Goal: Task Accomplishment & Management: Use online tool/utility

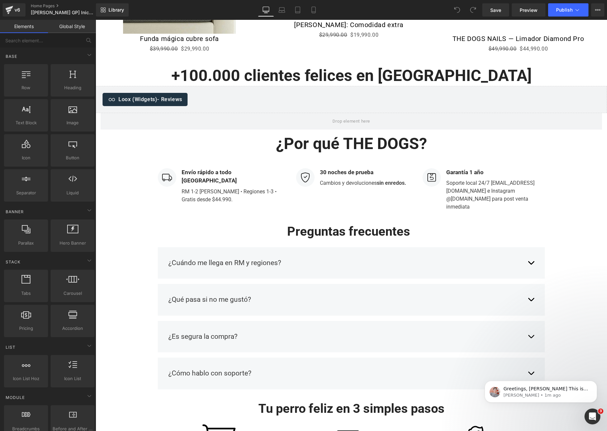
scroll to position [1362, 0]
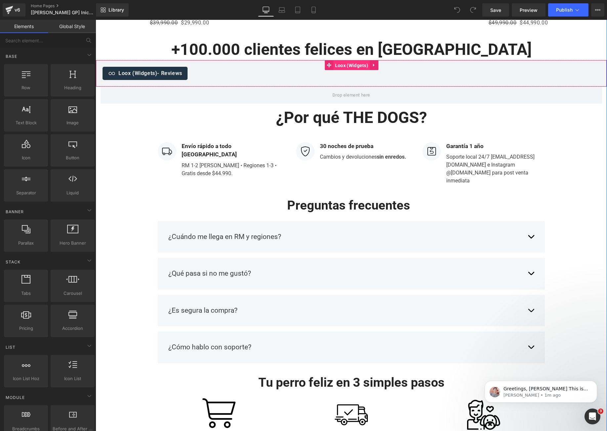
click at [346, 64] on span "Loox (Widgets)" at bounding box center [351, 66] width 36 height 10
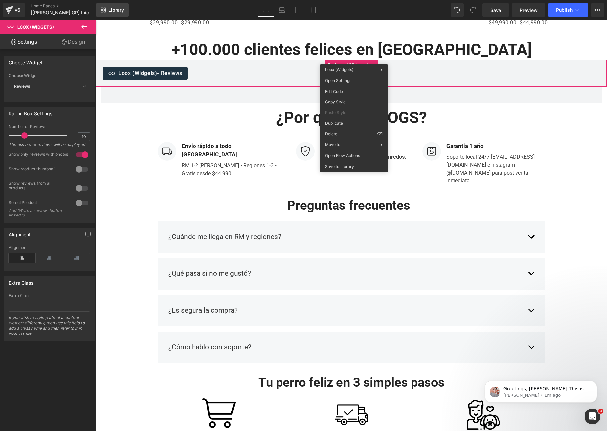
click at [112, 14] on link "Library" at bounding box center [112, 9] width 33 height 13
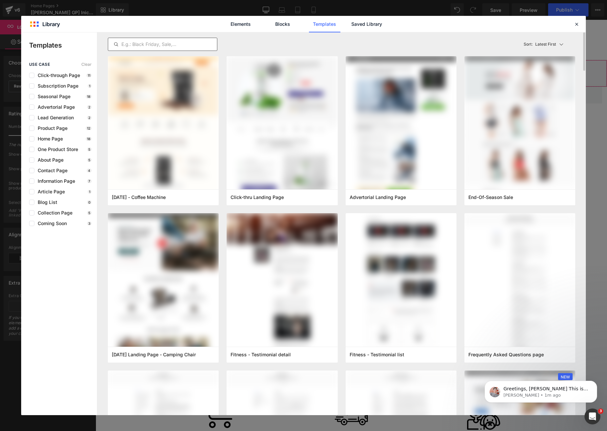
click at [151, 45] on input "text" at bounding box center [162, 44] width 109 height 8
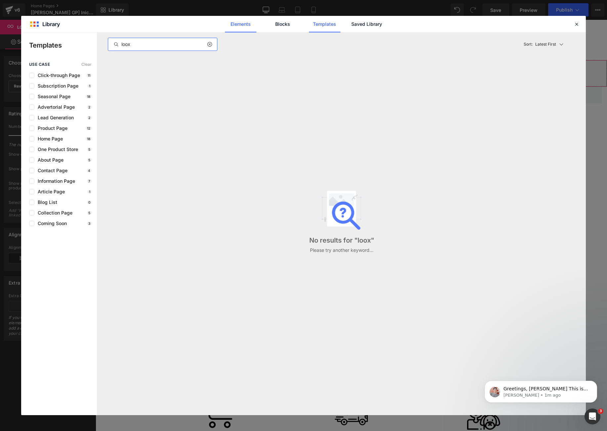
type input "loox"
click at [236, 26] on link "Elements" at bounding box center [240, 24] width 31 height 17
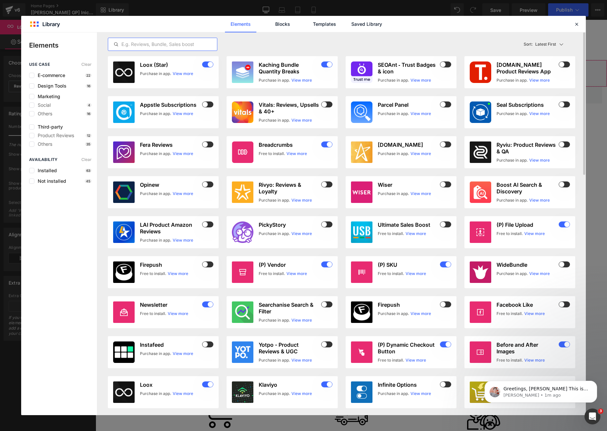
click at [172, 46] on input "text" at bounding box center [162, 44] width 109 height 8
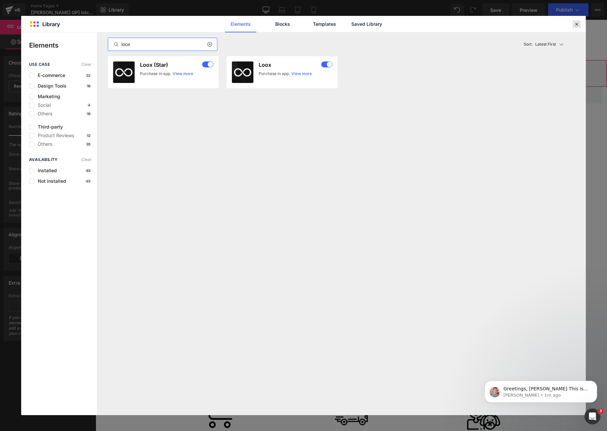
type input "loox"
click at [577, 24] on icon at bounding box center [576, 24] width 6 height 6
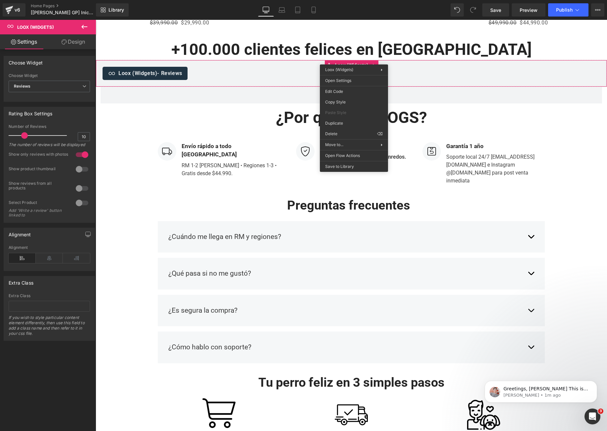
click at [89, 26] on button at bounding box center [84, 27] width 23 height 15
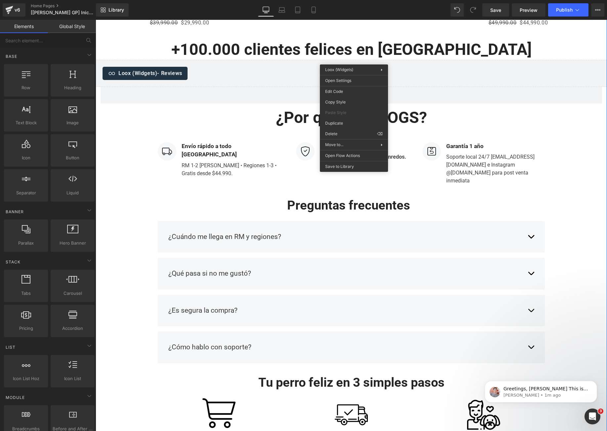
click at [348, 61] on span "Loox (Widgets)" at bounding box center [351, 65] width 29 height 8
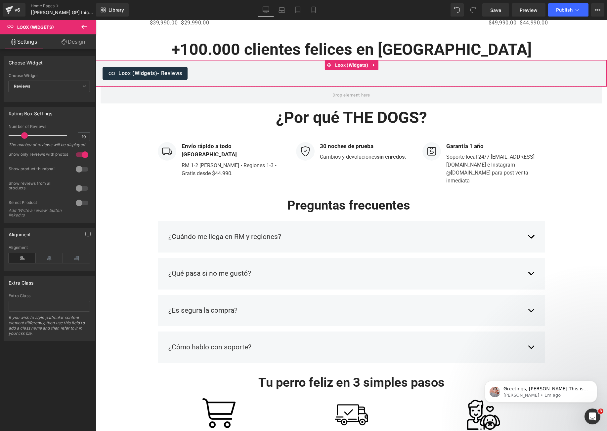
click at [82, 86] on icon at bounding box center [84, 86] width 4 height 4
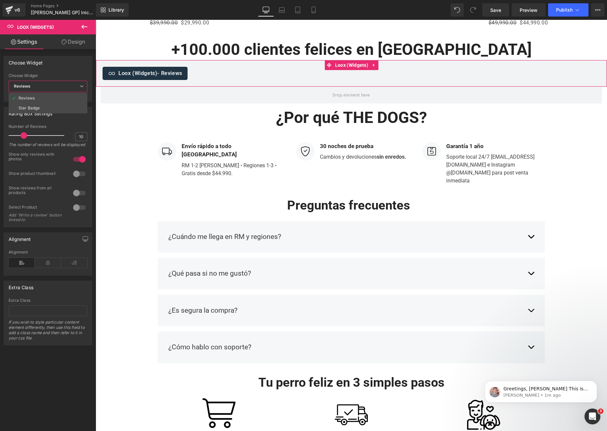
click at [81, 86] on icon at bounding box center [82, 86] width 4 height 4
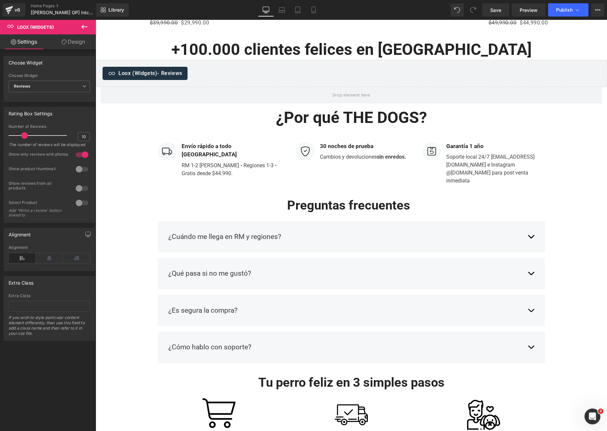
click at [82, 27] on icon at bounding box center [84, 27] width 6 height 4
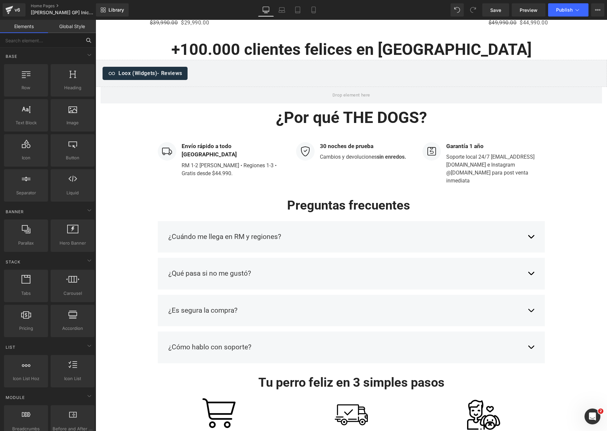
click at [61, 42] on input "text" at bounding box center [40, 40] width 81 height 15
click at [37, 41] on input "text" at bounding box center [40, 40] width 81 height 15
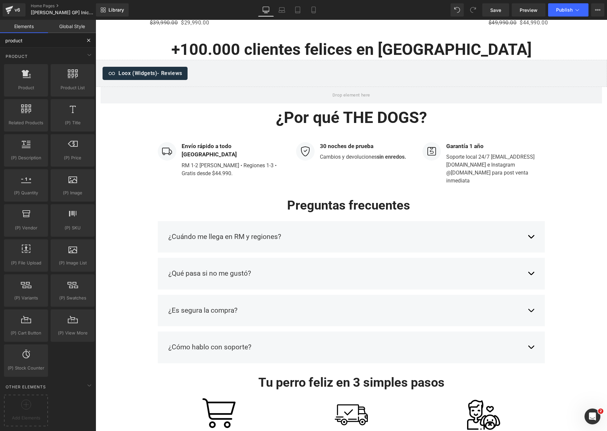
type input "product"
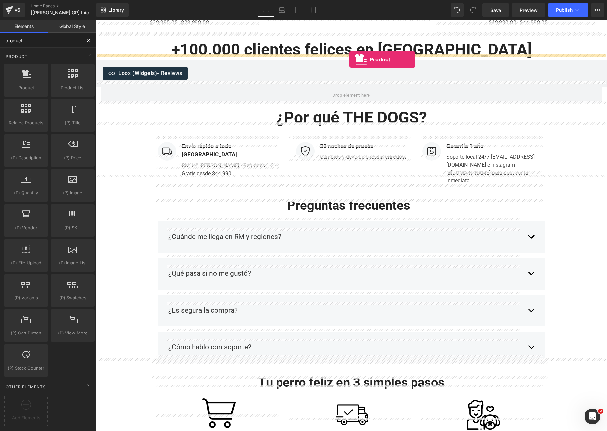
drag, startPoint x: 186, startPoint y: 117, endPoint x: 349, endPoint y: 60, distance: 172.8
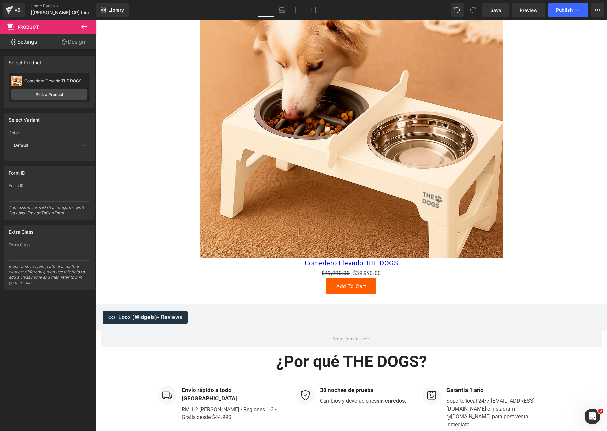
scroll to position [1364, 0]
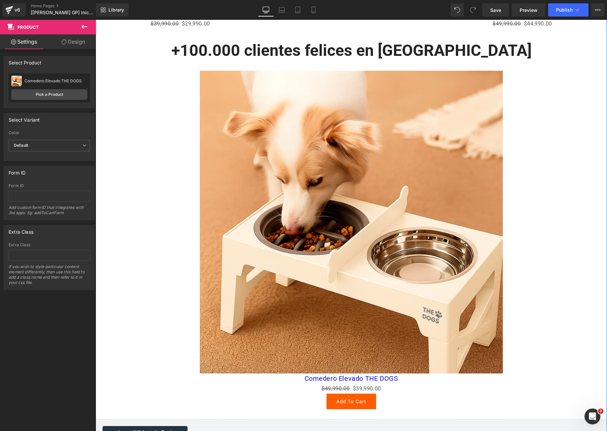
click at [329, 189] on img at bounding box center [351, 222] width 303 height 303
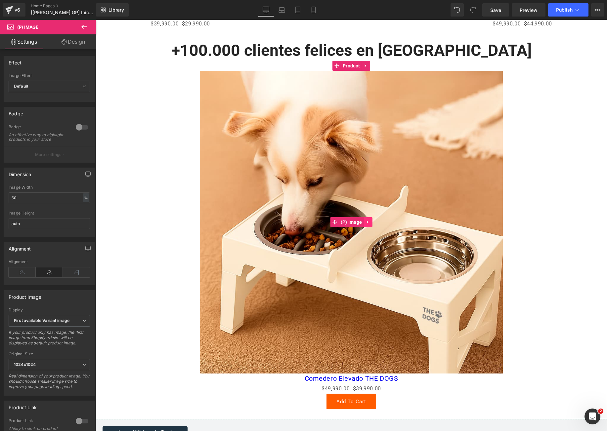
click at [365, 220] on icon at bounding box center [367, 222] width 5 height 5
click at [371, 220] on icon at bounding box center [372, 222] width 5 height 5
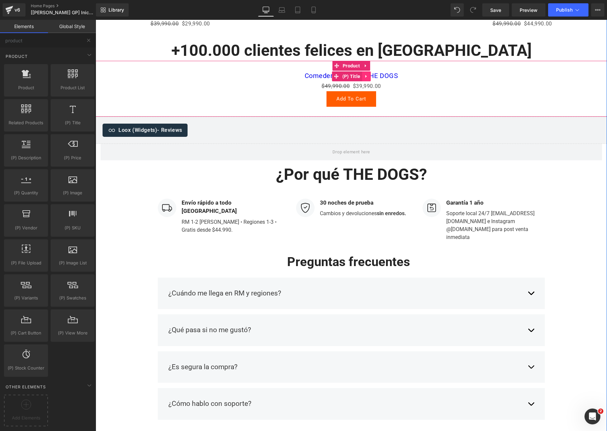
click at [366, 72] on link at bounding box center [366, 76] width 9 height 10
drag, startPoint x: 368, startPoint y: 70, endPoint x: 366, endPoint y: 73, distance: 3.9
click at [368, 74] on icon at bounding box center [370, 76] width 5 height 5
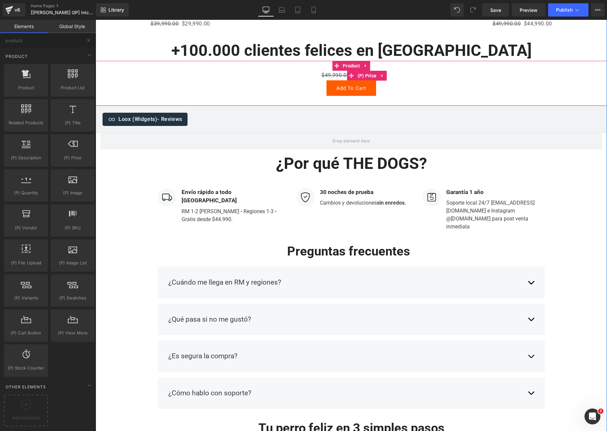
click at [388, 71] on div "$49,990.00 $39,990.00" at bounding box center [351, 76] width 505 height 10
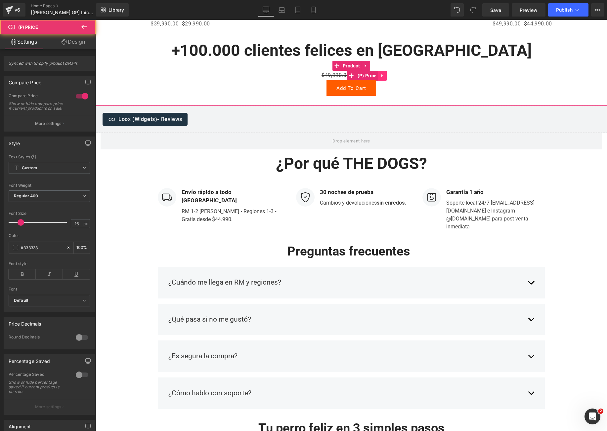
click at [382, 71] on link at bounding box center [382, 76] width 9 height 10
click at [384, 73] on icon at bounding box center [386, 75] width 5 height 5
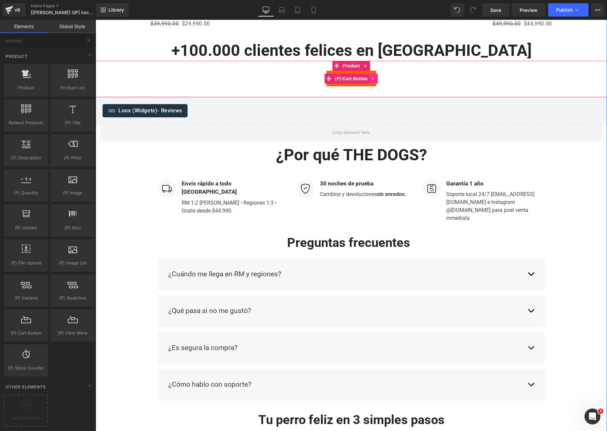
click at [372, 76] on icon at bounding box center [373, 78] width 5 height 5
click at [376, 76] on icon at bounding box center [378, 78] width 5 height 5
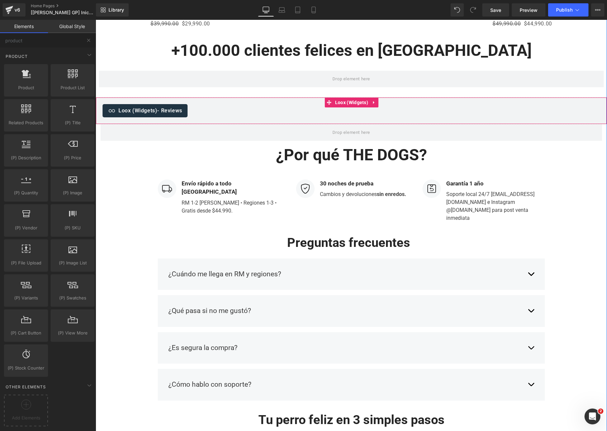
click at [203, 104] on div "Loox (Widgets) - Reviews" at bounding box center [350, 110] width 497 height 13
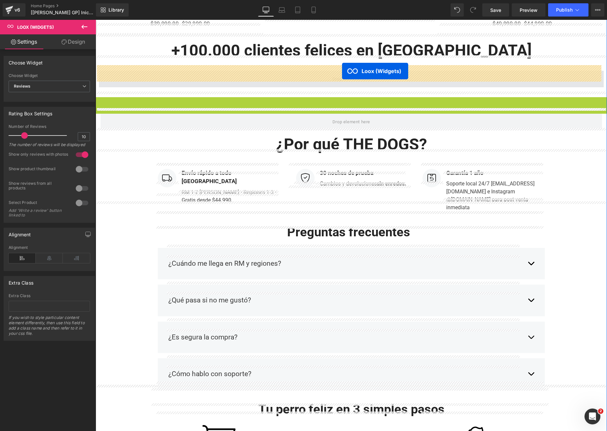
drag, startPoint x: 327, startPoint y: 96, endPoint x: 342, endPoint y: 71, distance: 28.6
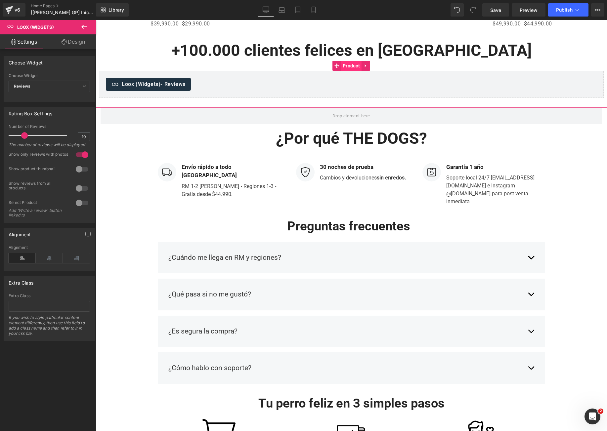
click at [347, 61] on span "Product" at bounding box center [351, 66] width 20 height 10
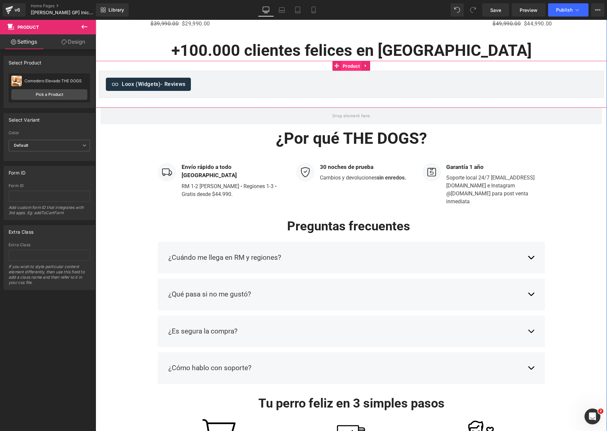
click at [352, 61] on span "Product" at bounding box center [351, 66] width 20 height 10
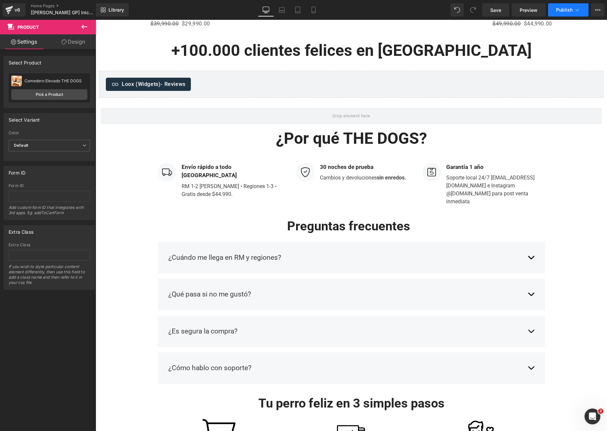
click at [551, 14] on button "Publish" at bounding box center [568, 9] width 40 height 13
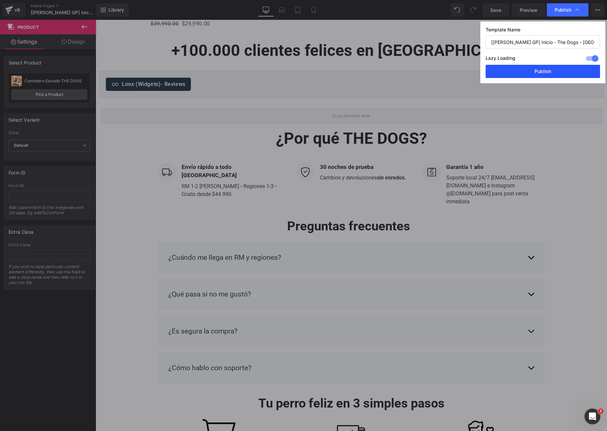
click at [539, 71] on button "Publish" at bounding box center [542, 71] width 114 height 13
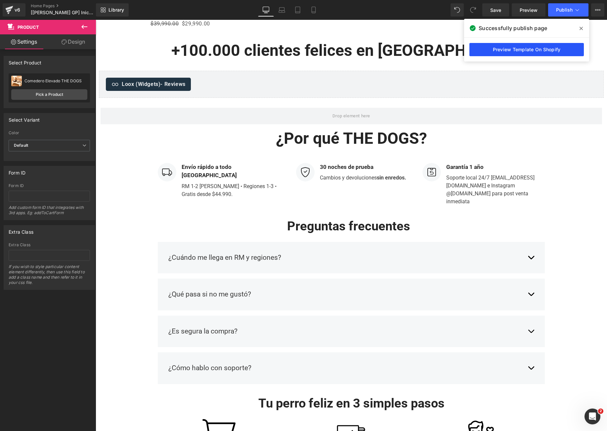
click at [504, 46] on link "Preview Template On Shopify" at bounding box center [526, 49] width 114 height 13
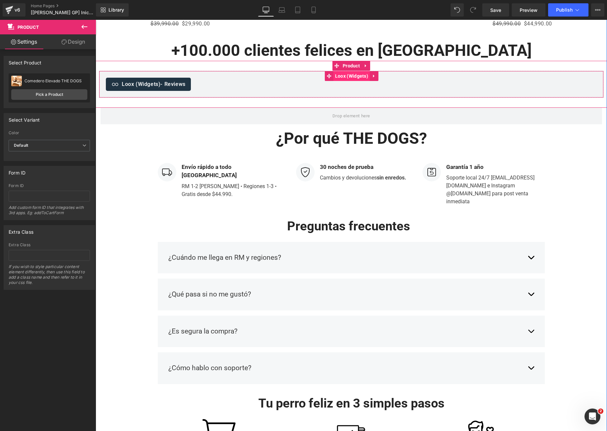
click at [349, 74] on span "Loox (Widgets)" at bounding box center [351, 76] width 36 height 10
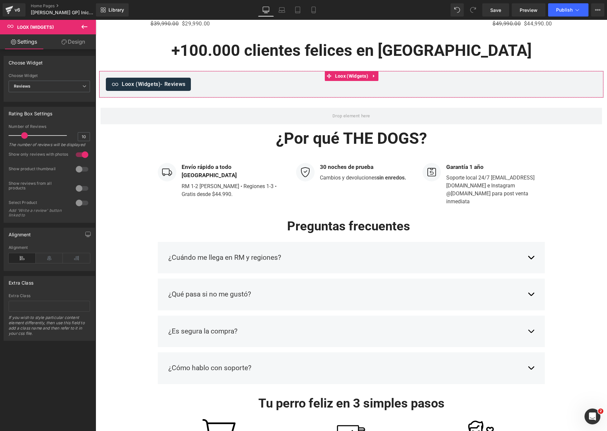
click at [79, 160] on div at bounding box center [82, 154] width 16 height 11
click at [78, 194] on div at bounding box center [82, 188] width 16 height 11
click at [558, 12] on span "Publish" at bounding box center [564, 9] width 17 height 5
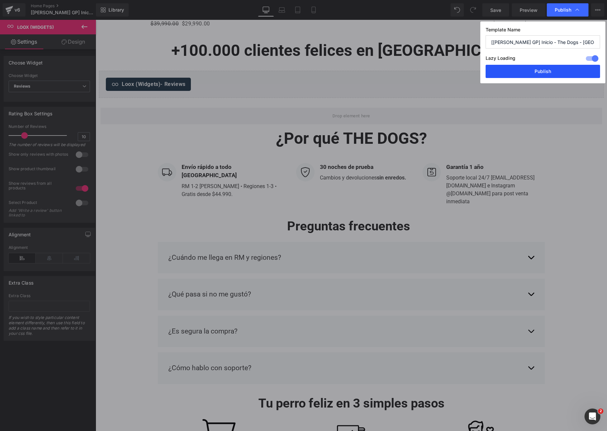
click at [528, 72] on button "Publish" at bounding box center [542, 71] width 114 height 13
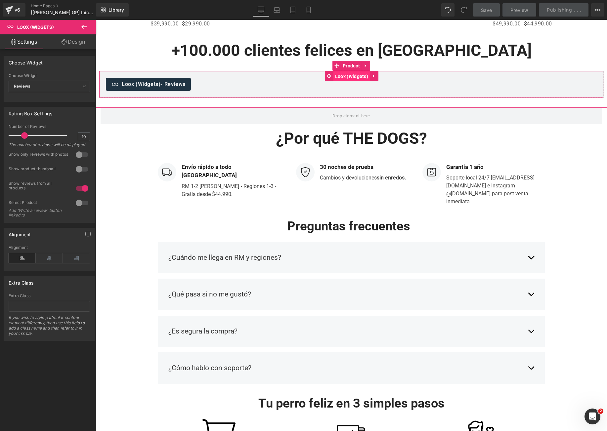
click at [346, 73] on span "Loox (Widgets)" at bounding box center [351, 76] width 36 height 10
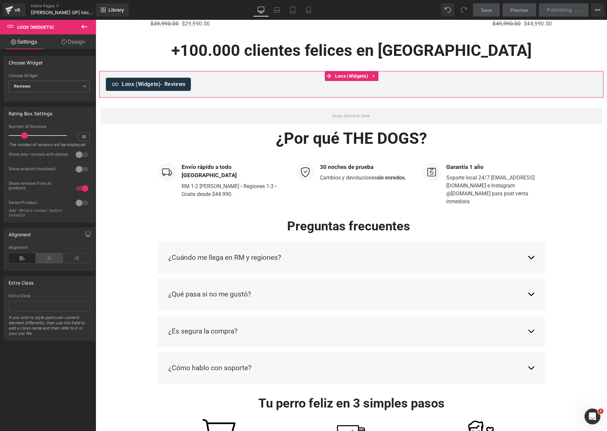
click at [48, 261] on icon at bounding box center [49, 258] width 27 height 10
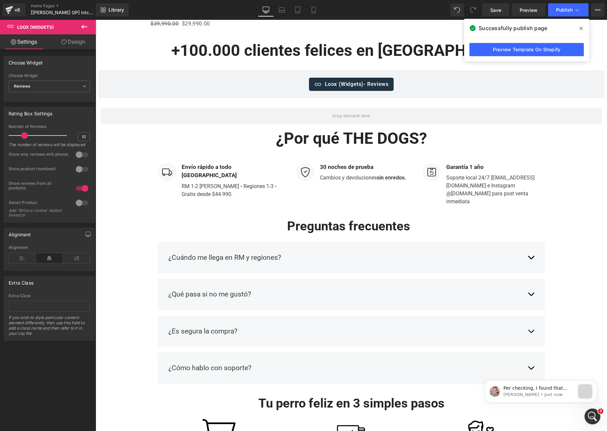
scroll to position [0, 0]
